Goal: Information Seeking & Learning: Learn about a topic

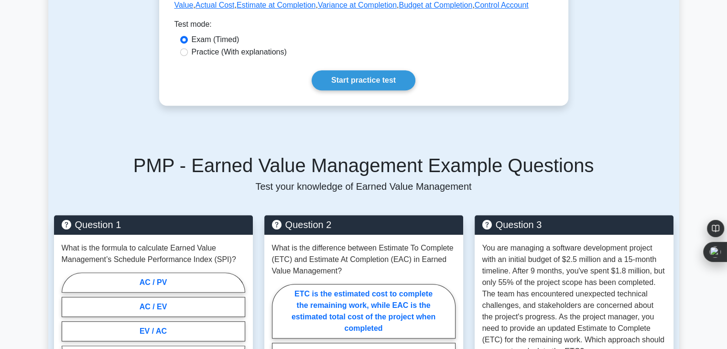
scroll to position [453, 0]
click at [399, 79] on link "Start practice test" at bounding box center [363, 80] width 104 height 20
click at [182, 52] on input "Practice (With explanations)" at bounding box center [184, 52] width 8 height 8
radio input "true"
click at [342, 79] on link "Start practice test" at bounding box center [363, 80] width 104 height 20
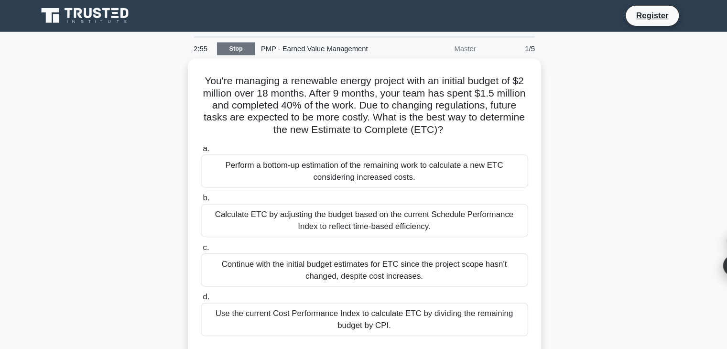
click at [243, 45] on link "Stop" at bounding box center [242, 47] width 36 height 12
